Goal: Navigation & Orientation: Find specific page/section

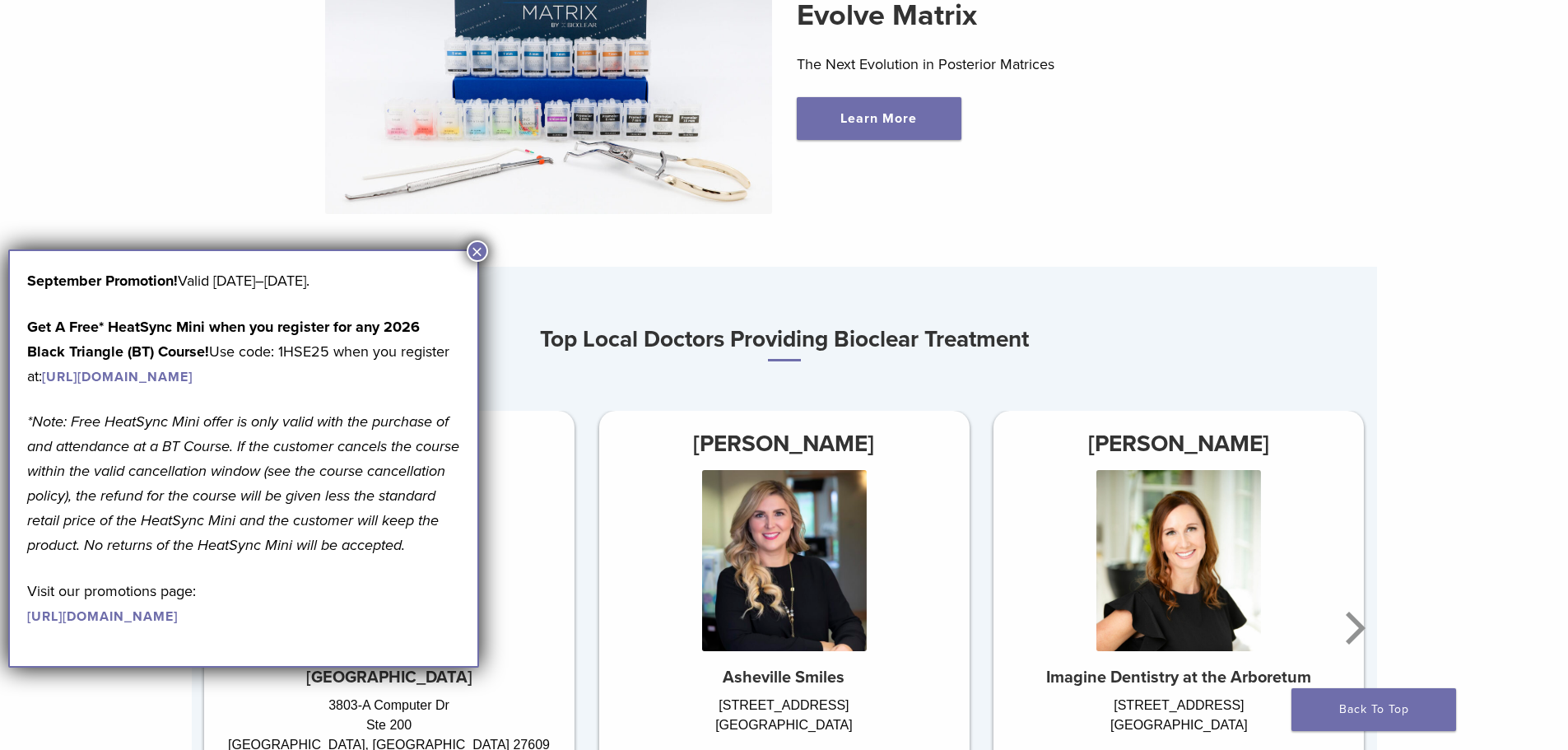
scroll to position [823, 0]
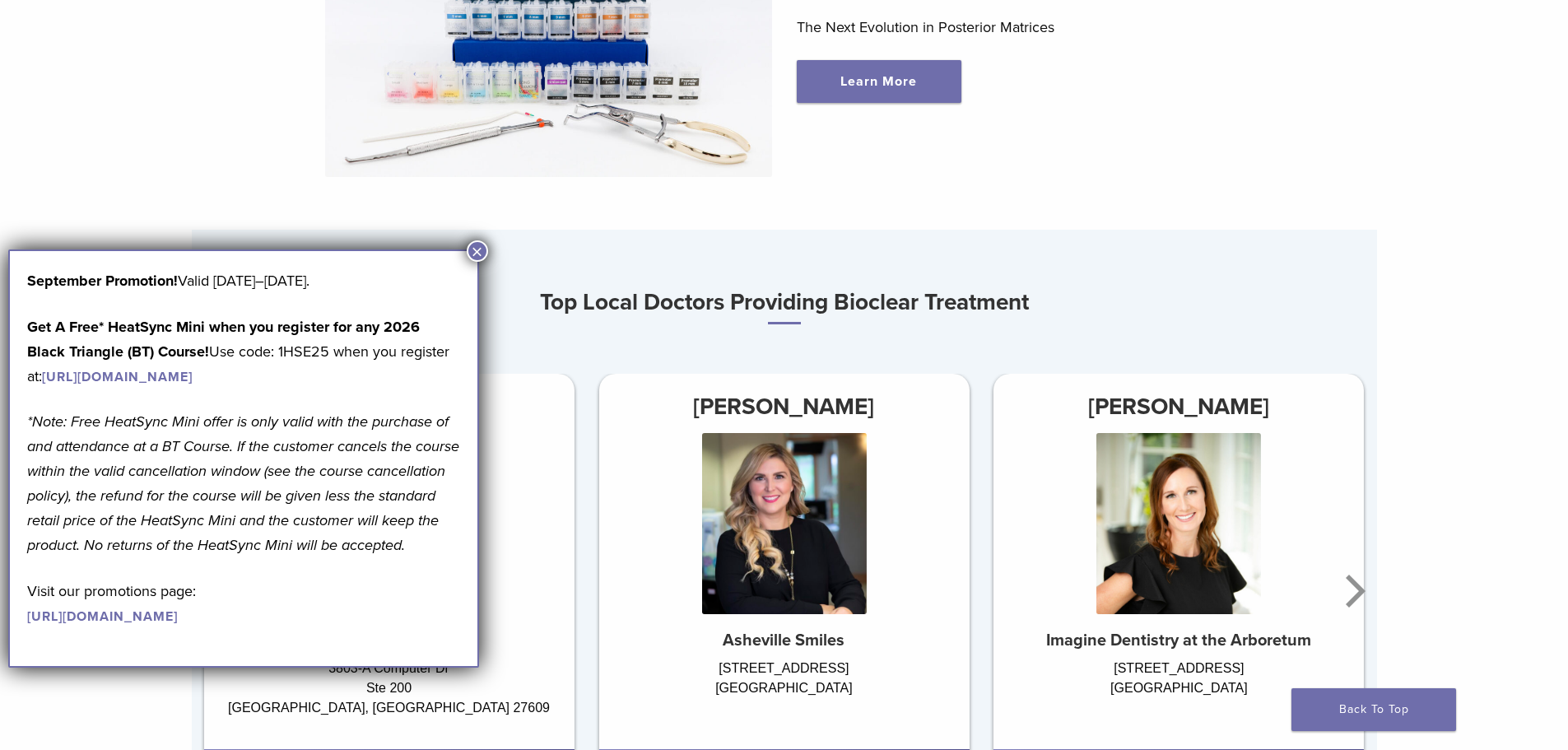
click at [483, 254] on button "×" at bounding box center [477, 250] width 21 height 21
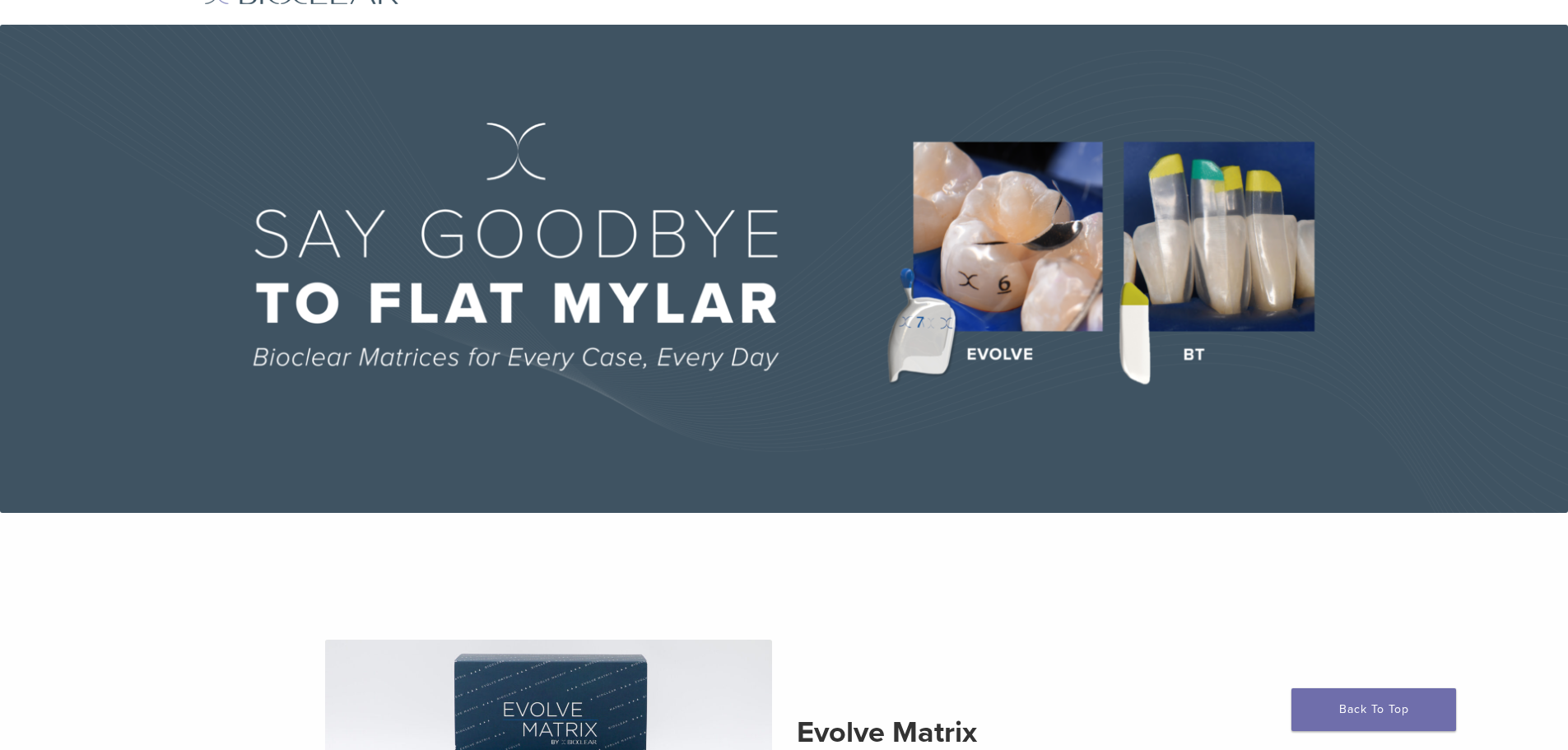
scroll to position [0, 0]
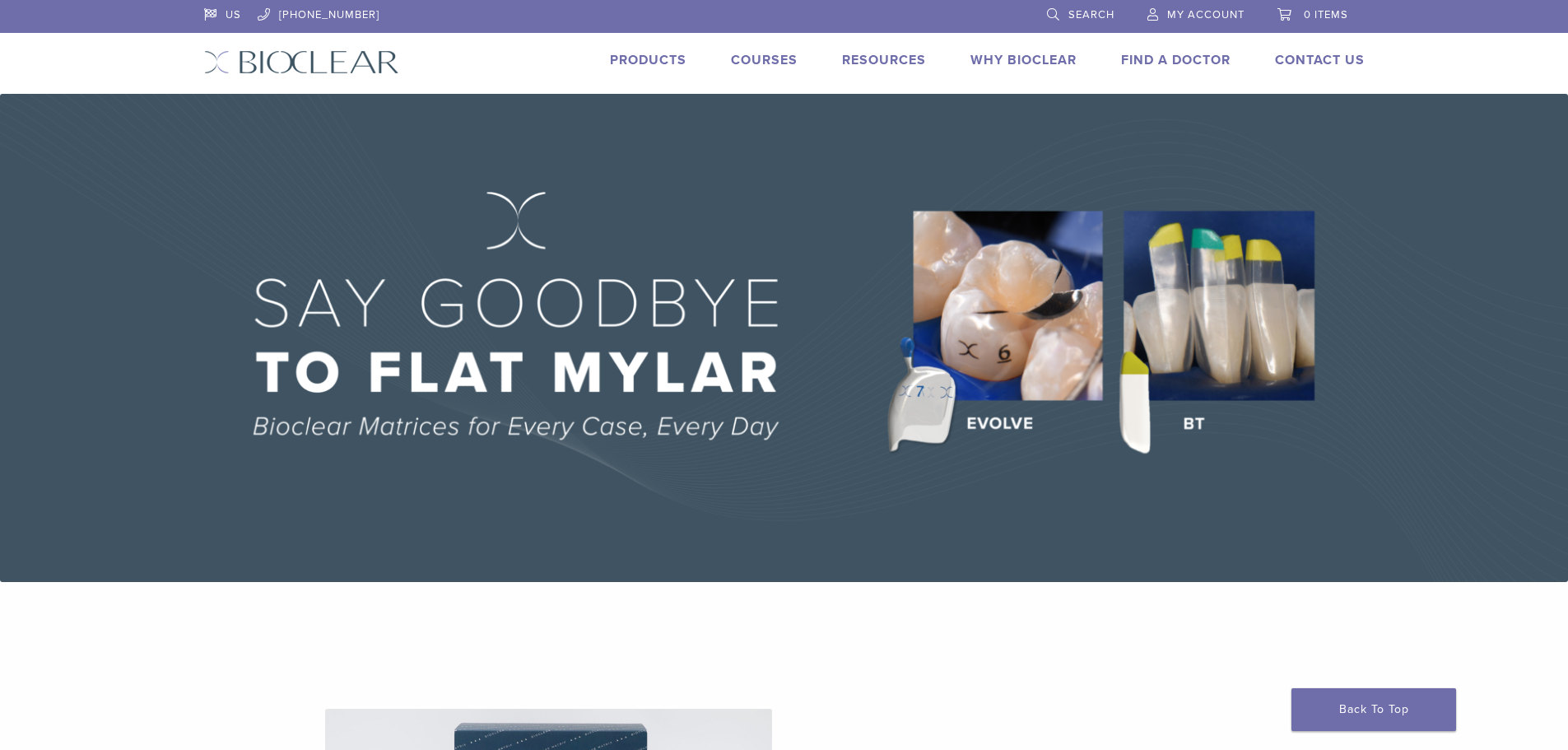
click at [669, 57] on link "Products" at bounding box center [648, 61] width 77 height 17
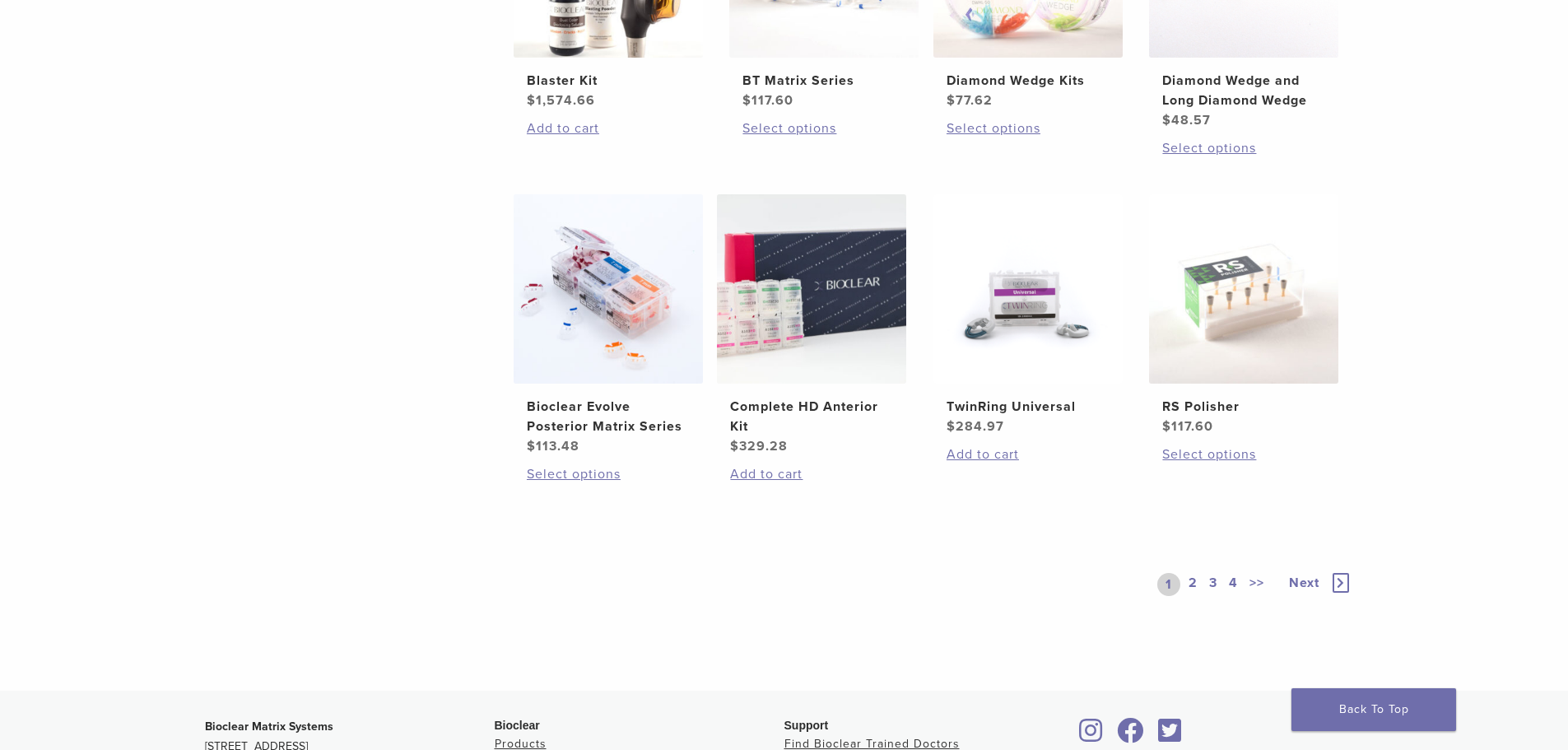
scroll to position [1153, 0]
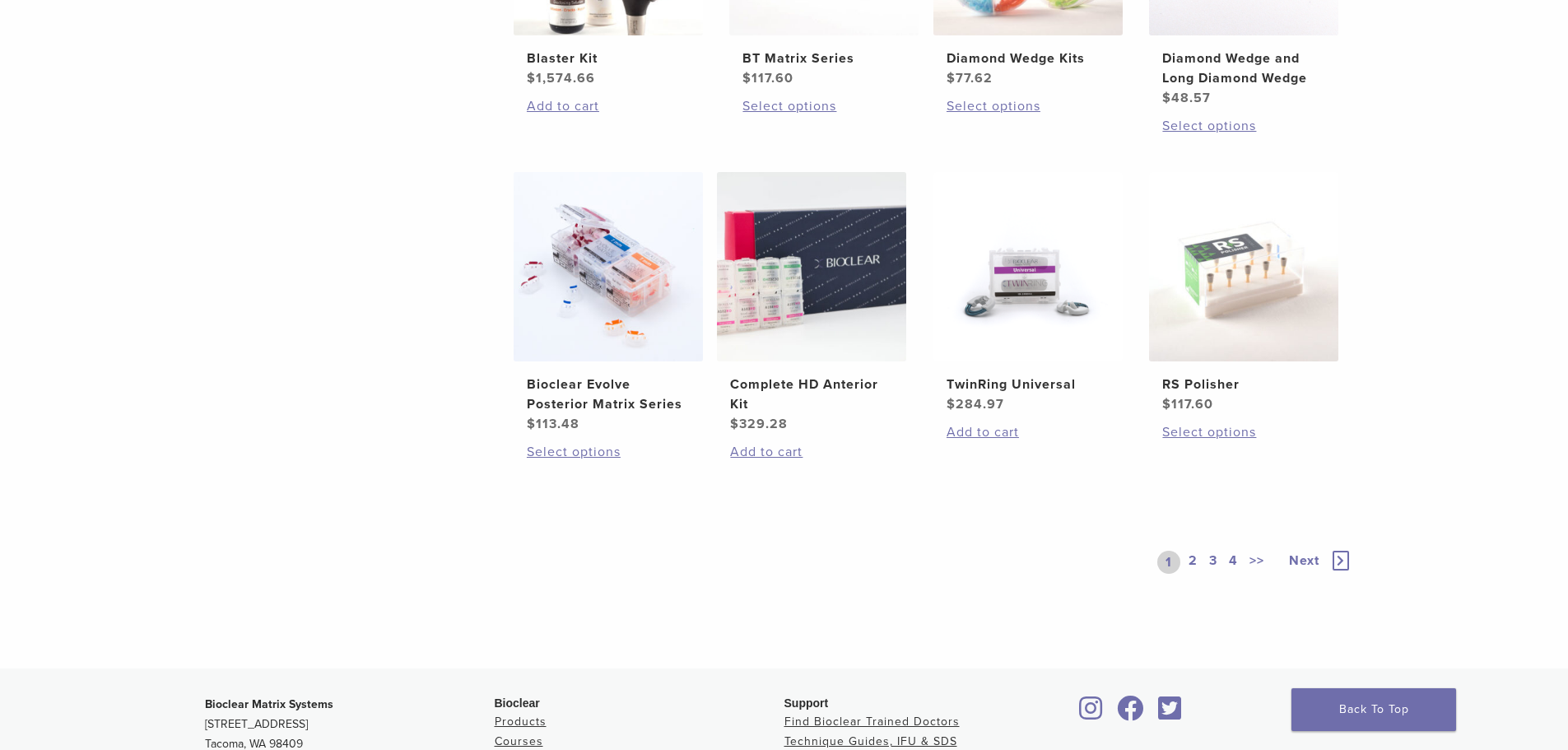
click at [1194, 560] on link "2" at bounding box center [1193, 562] width 16 height 23
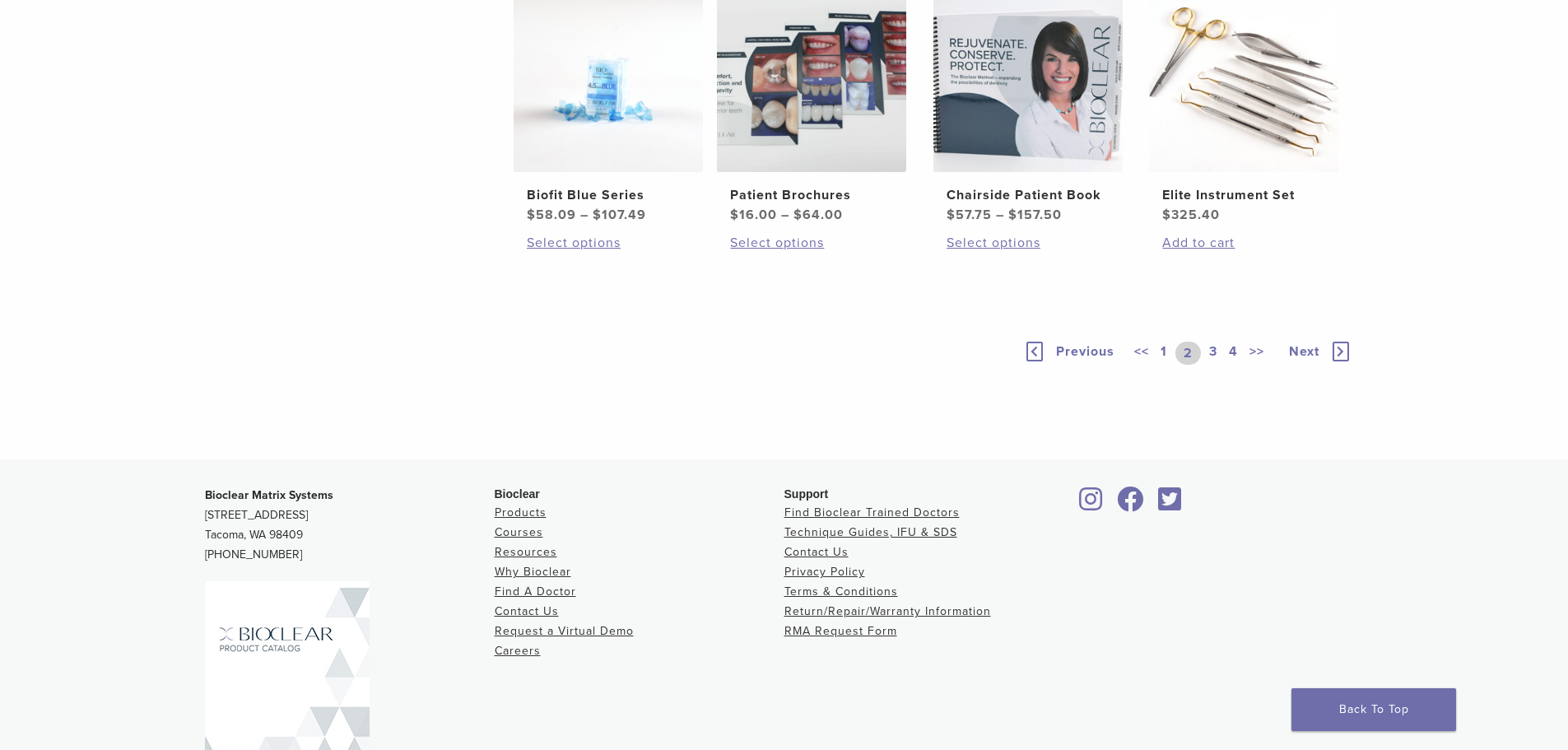
click at [1216, 364] on link "3" at bounding box center [1213, 353] width 15 height 23
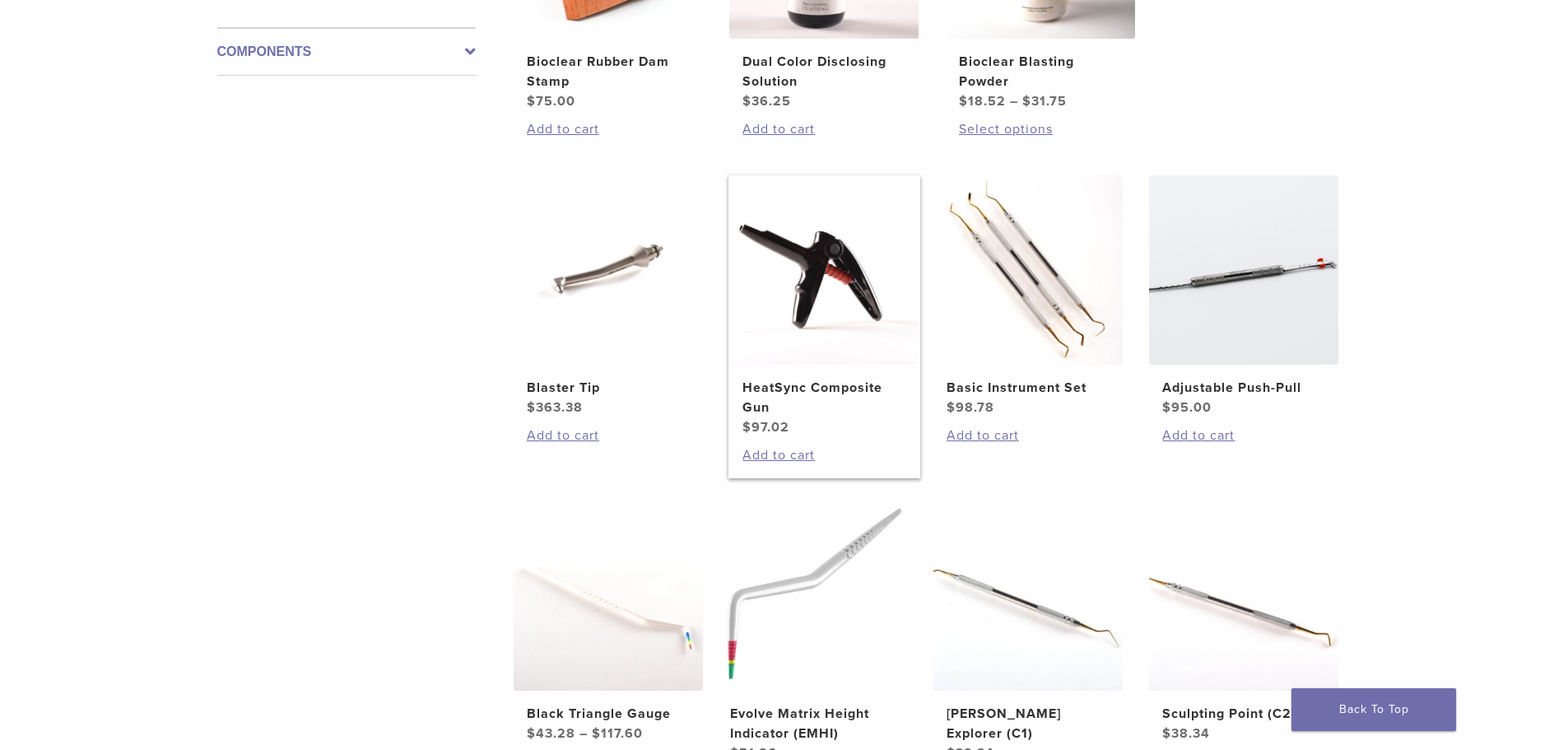
scroll to position [576, 0]
